Goal: Download file/media

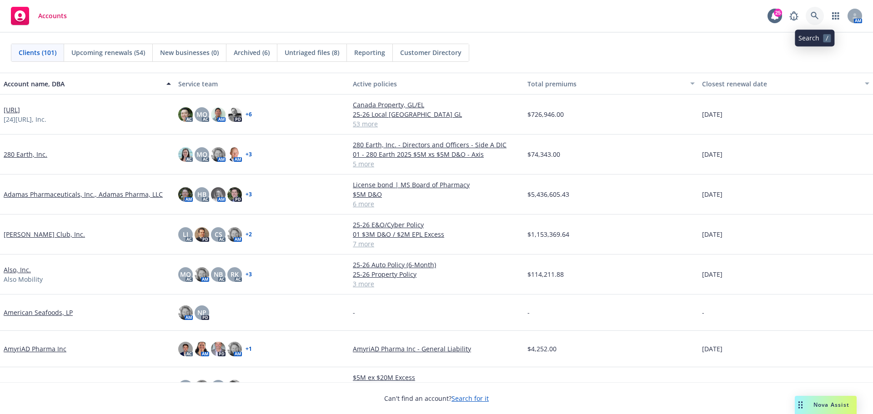
click at [813, 15] on icon at bounding box center [815, 16] width 8 height 8
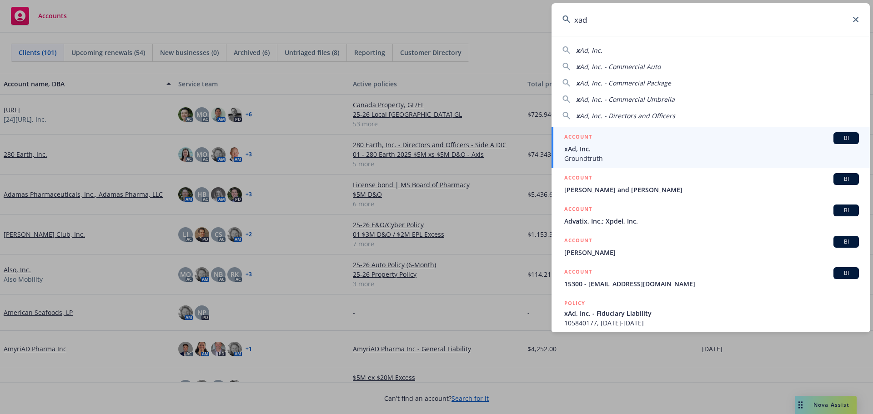
type input "xad"
click at [838, 139] on span "BI" at bounding box center [847, 138] width 18 height 8
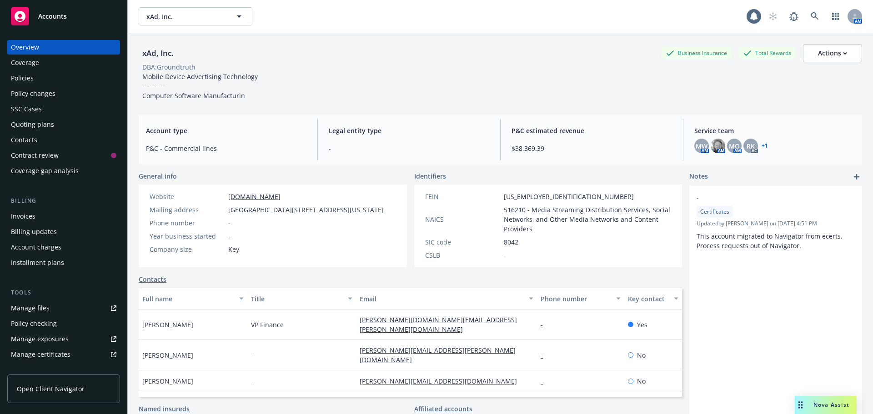
click at [26, 79] on div "Policies" at bounding box center [22, 78] width 23 height 15
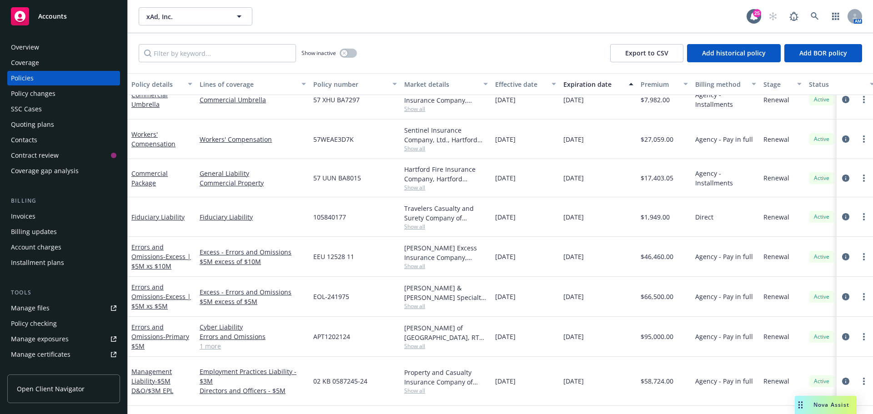
scroll to position [117, 0]
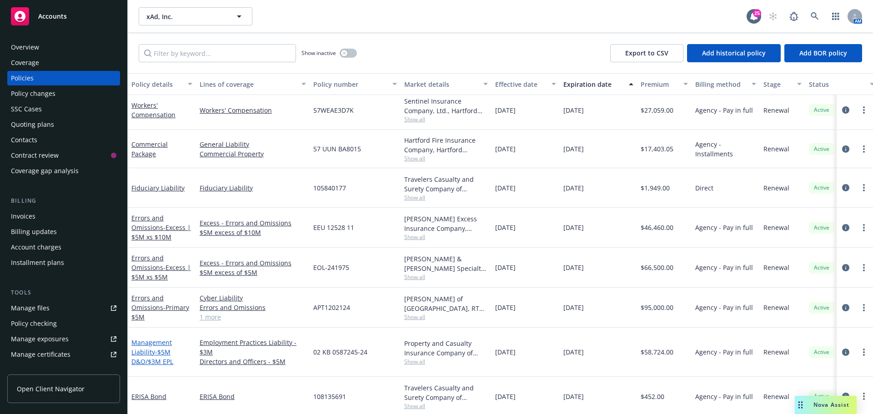
click at [142, 347] on link "Management Liability - $5M D&O/$3M EPL" at bounding box center [152, 352] width 42 height 28
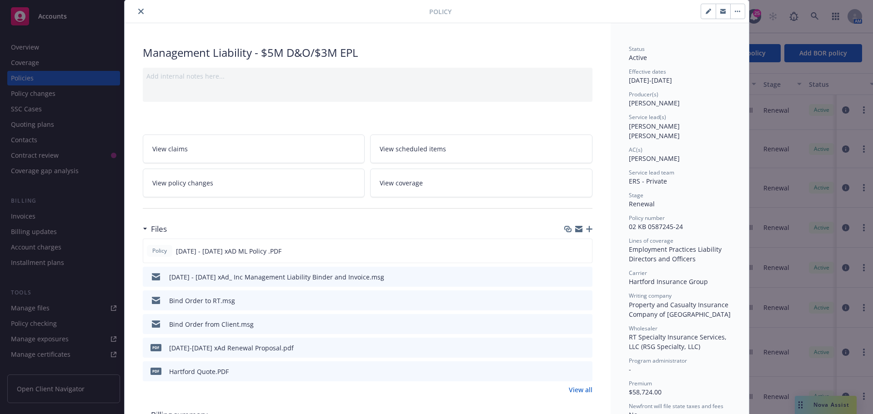
scroll to position [45, 0]
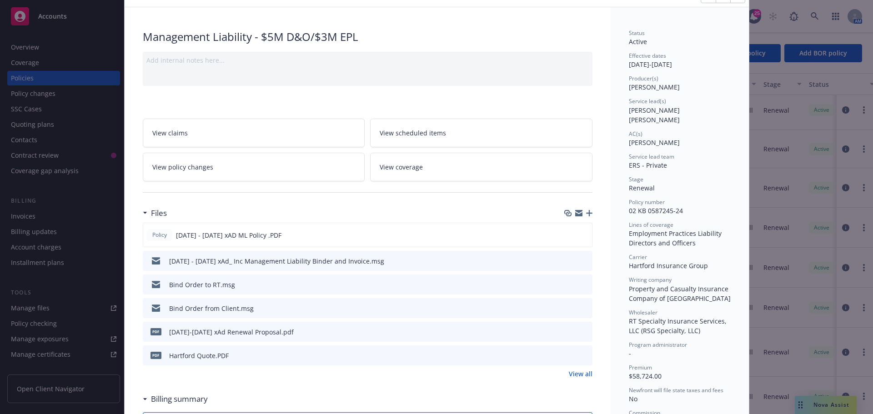
click at [565, 259] on icon "download file" at bounding box center [568, 260] width 7 height 7
